Goal: Information Seeking & Learning: Learn about a topic

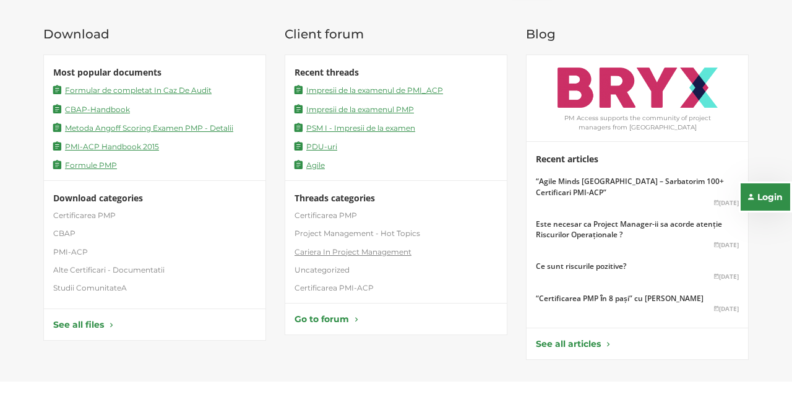
scroll to position [214, 0]
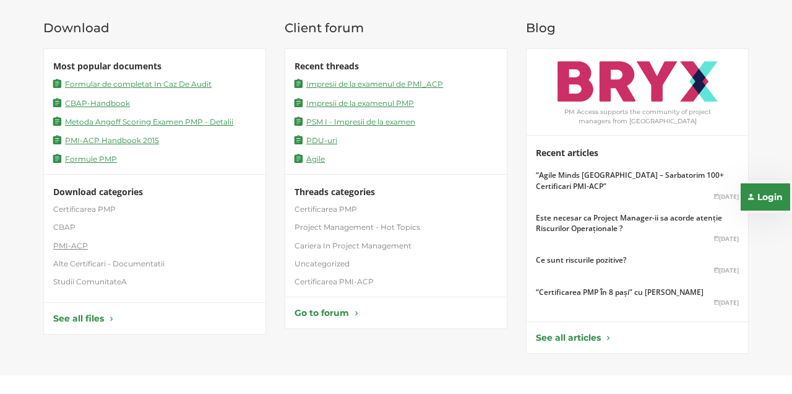
click at [78, 246] on link "PMI-ACP" at bounding box center [70, 245] width 35 height 11
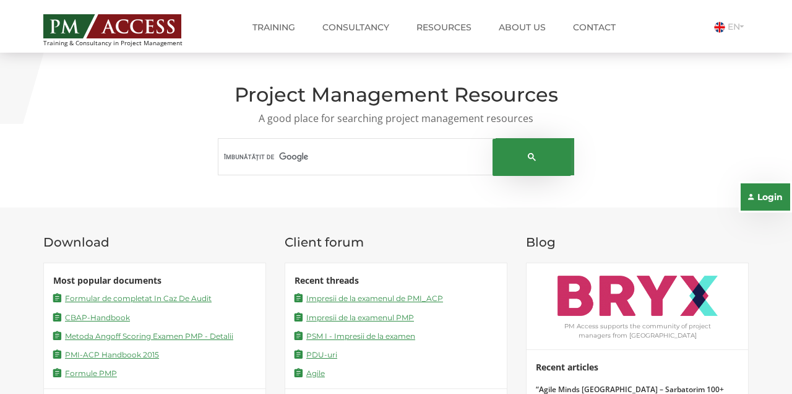
scroll to position [0, 0]
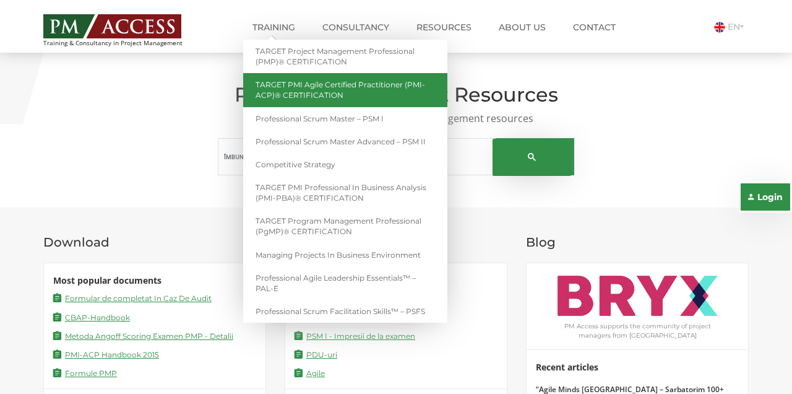
click at [297, 89] on link "TARGET PMI Agile Certified Practitioner (PMI-ACP)® CERTIFICATION" at bounding box center [345, 89] width 204 height 33
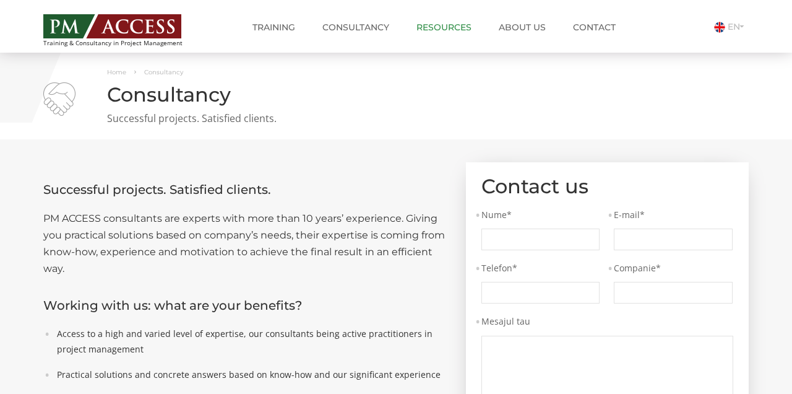
click at [442, 24] on link "Resources" at bounding box center [444, 27] width 74 height 25
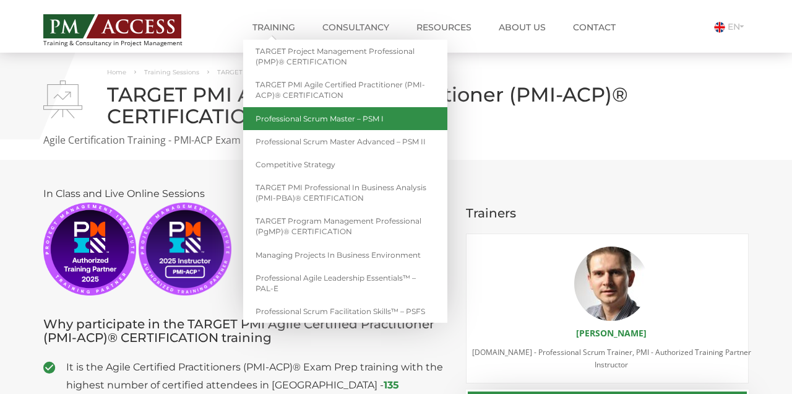
click at [291, 120] on link "Professional Scrum Master – PSM I" at bounding box center [345, 118] width 204 height 23
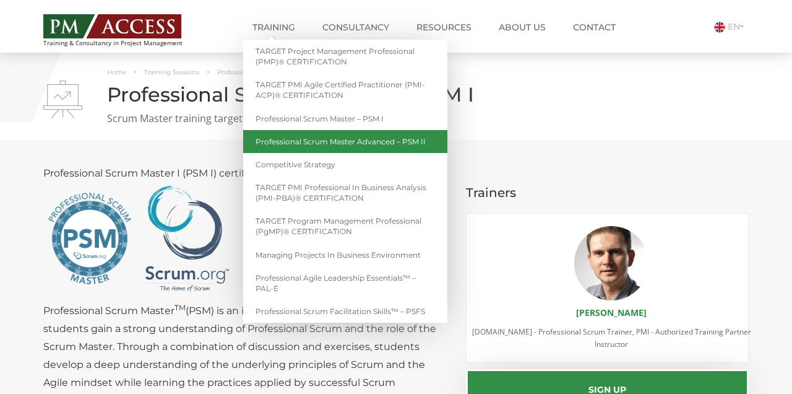
click at [272, 139] on link "Professional Scrum Master Advanced – PSM II" at bounding box center [345, 141] width 204 height 23
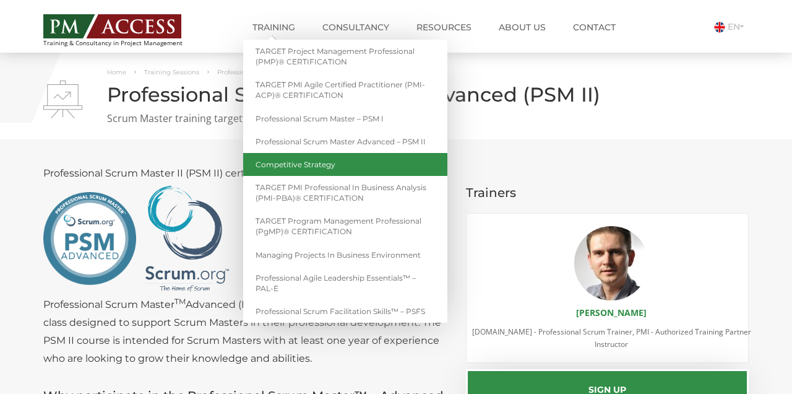
click at [275, 166] on link "Competitive Strategy" at bounding box center [345, 164] width 204 height 23
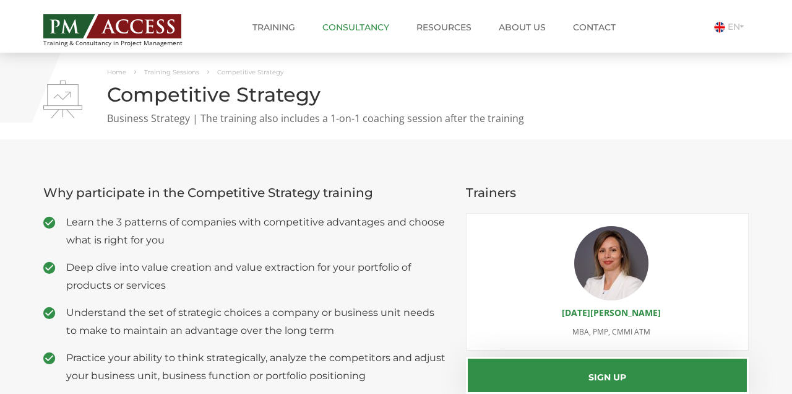
click at [343, 28] on link "Consultancy" at bounding box center [355, 27] width 85 height 25
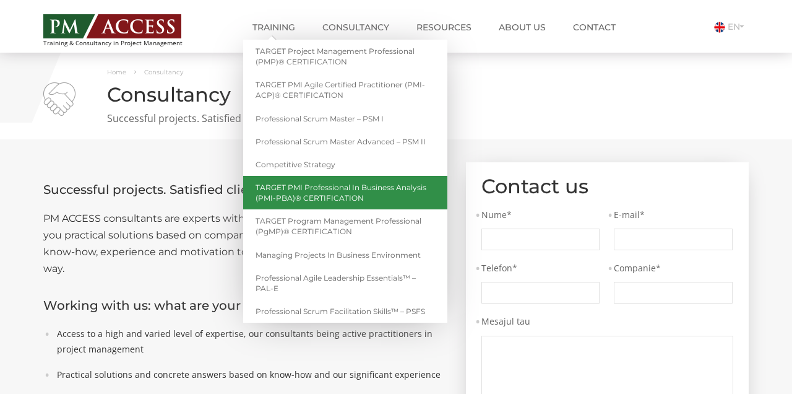
click at [290, 194] on link "TARGET PMI Professional in Business Analysis (PMI-PBA)® CERTIFICATION" at bounding box center [345, 192] width 204 height 33
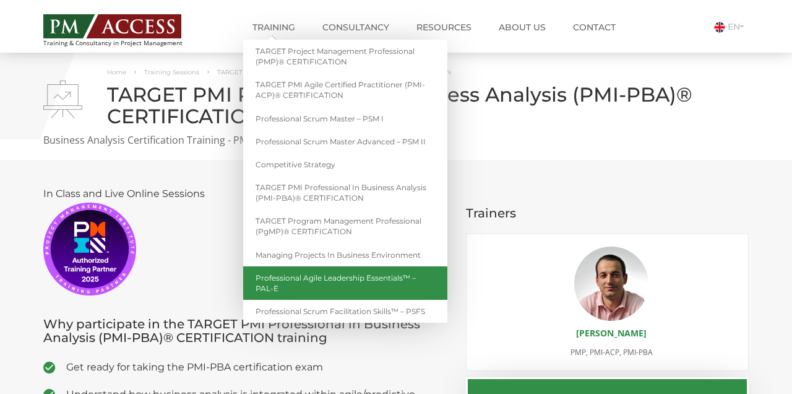
click at [317, 280] on link "Professional Agile Leadership Essentials™ – PAL-E" at bounding box center [345, 282] width 204 height 33
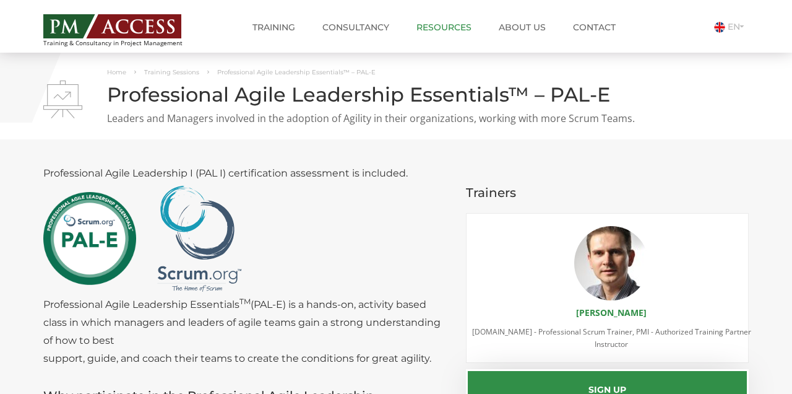
click at [442, 26] on link "Resources" at bounding box center [444, 27] width 74 height 25
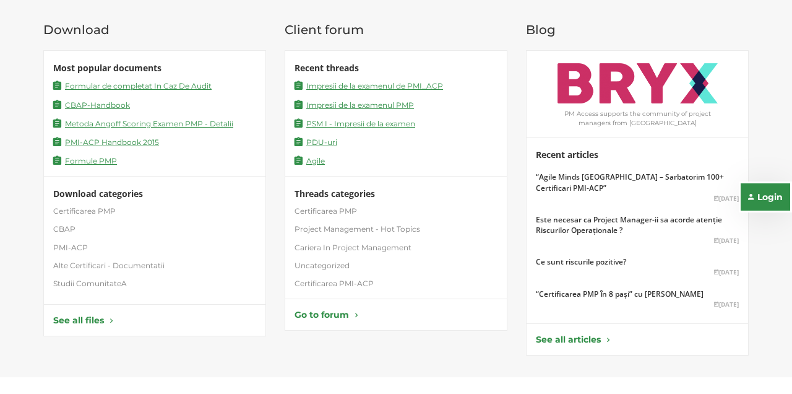
scroll to position [214, 0]
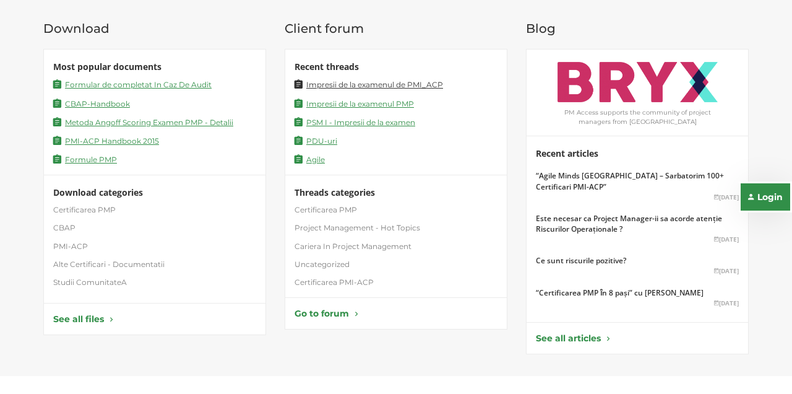
click at [427, 84] on link "Impresii de la examenul de PMI_ACP" at bounding box center [369, 83] width 149 height 12
click at [69, 316] on link "See all files" at bounding box center [154, 319] width 203 height 12
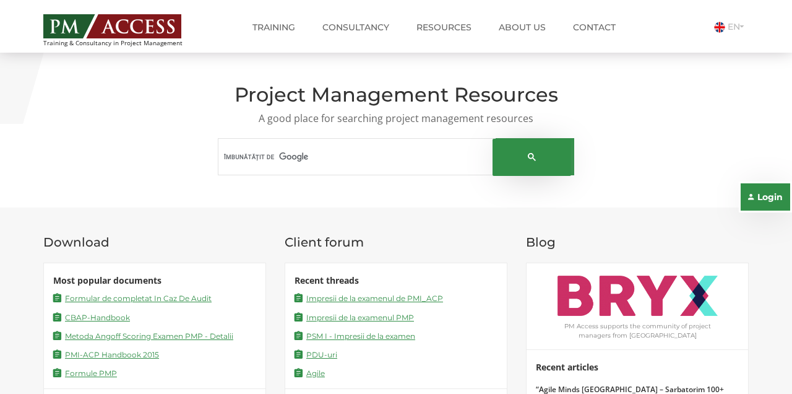
scroll to position [0, 0]
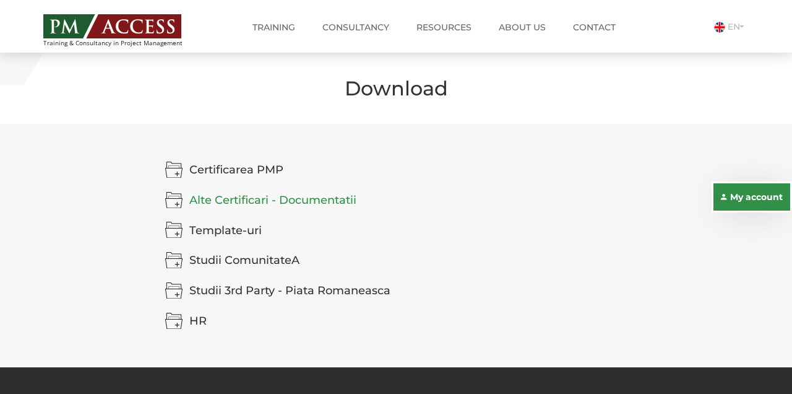
click at [173, 204] on img at bounding box center [174, 199] width 18 height 17
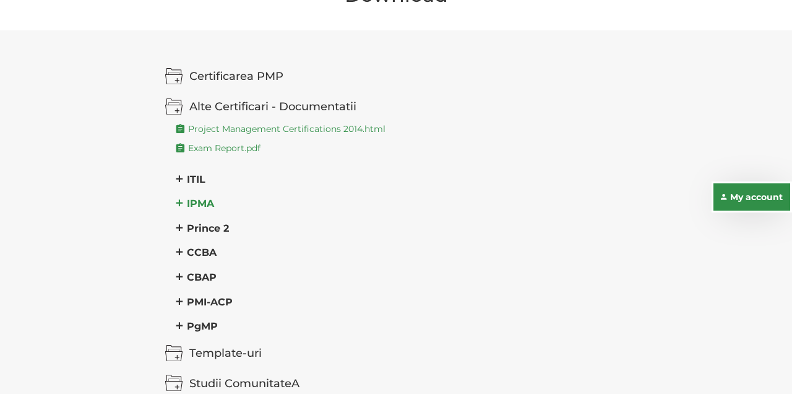
scroll to position [105, 0]
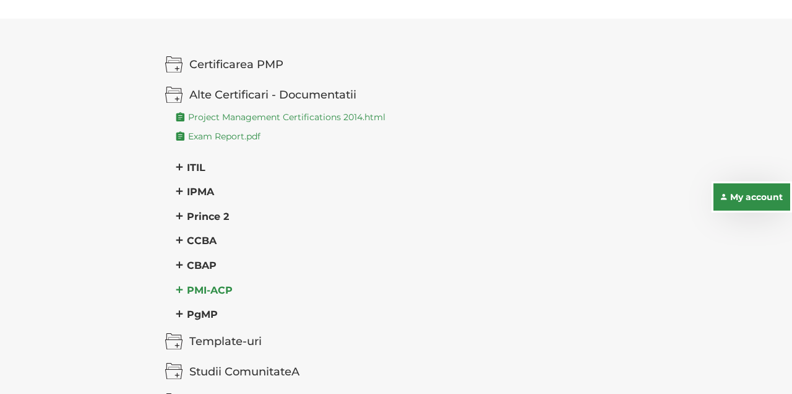
click at [209, 287] on h3 "PMI-ACP" at bounding box center [402, 289] width 452 height 12
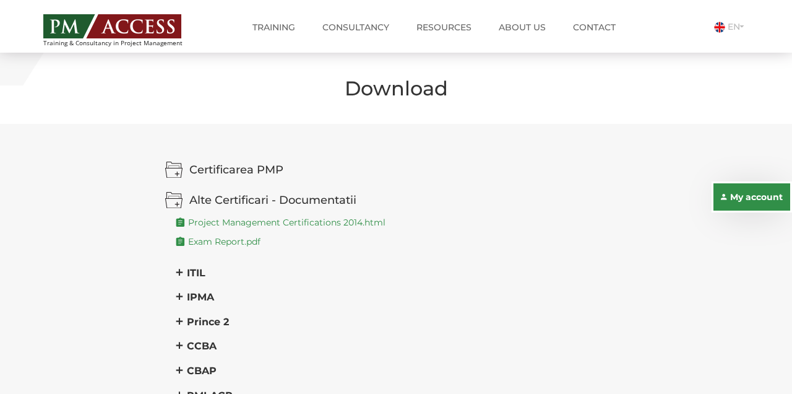
scroll to position [0, 0]
click at [442, 24] on link "Resources" at bounding box center [444, 27] width 74 height 25
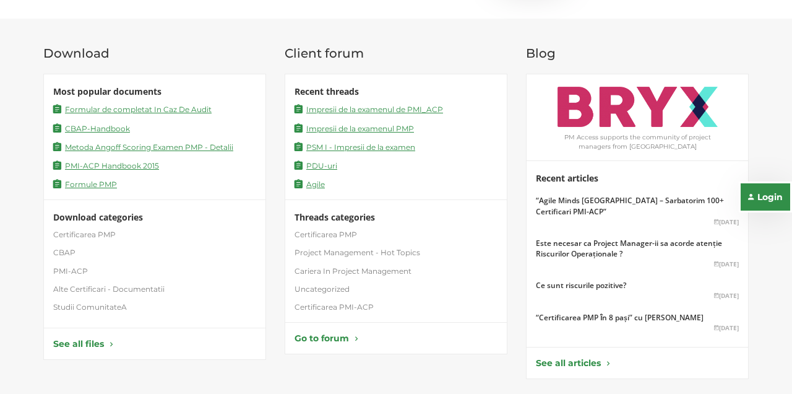
scroll to position [194, 0]
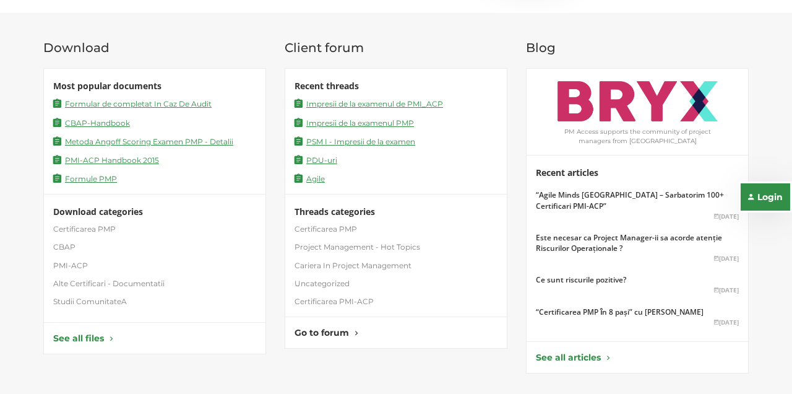
click at [343, 329] on link "Go to forum" at bounding box center [396, 332] width 203 height 12
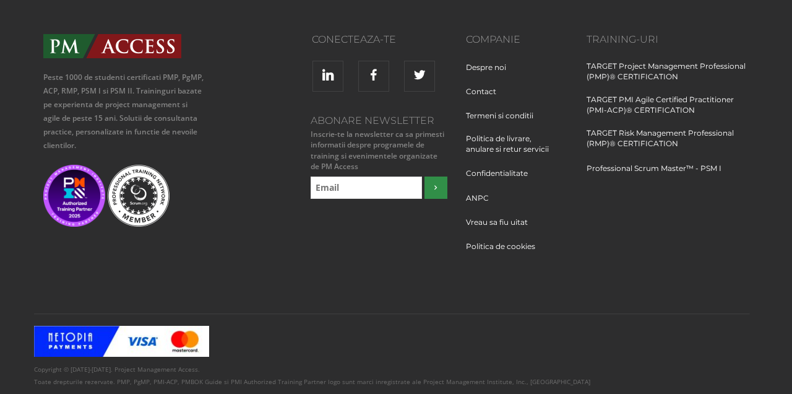
scroll to position [1235, 0]
